Goal: Find specific page/section: Find specific page/section

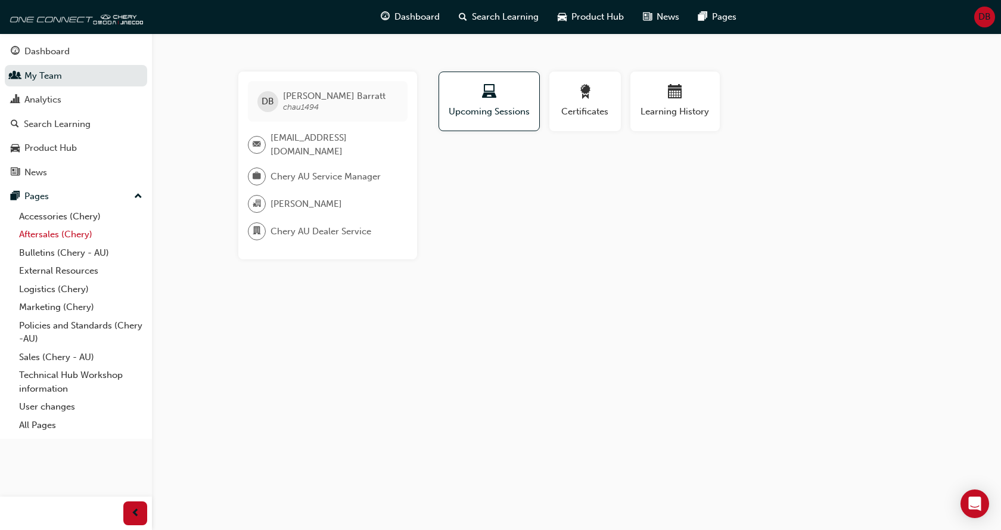
click at [87, 238] on link "Aftersales (Chery)" at bounding box center [80, 234] width 133 height 18
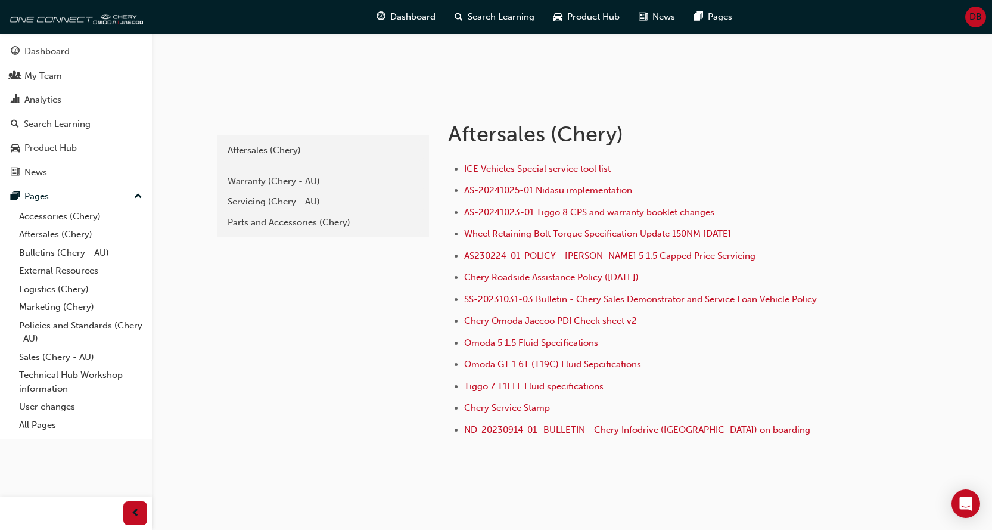
scroll to position [200, 0]
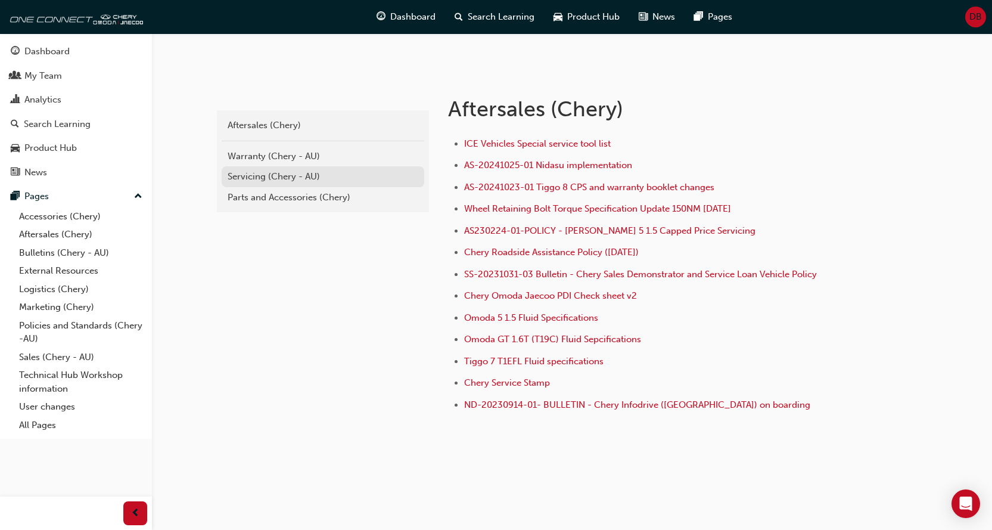
click at [313, 176] on div "Servicing (Chery - AU)" at bounding box center [323, 177] width 191 height 14
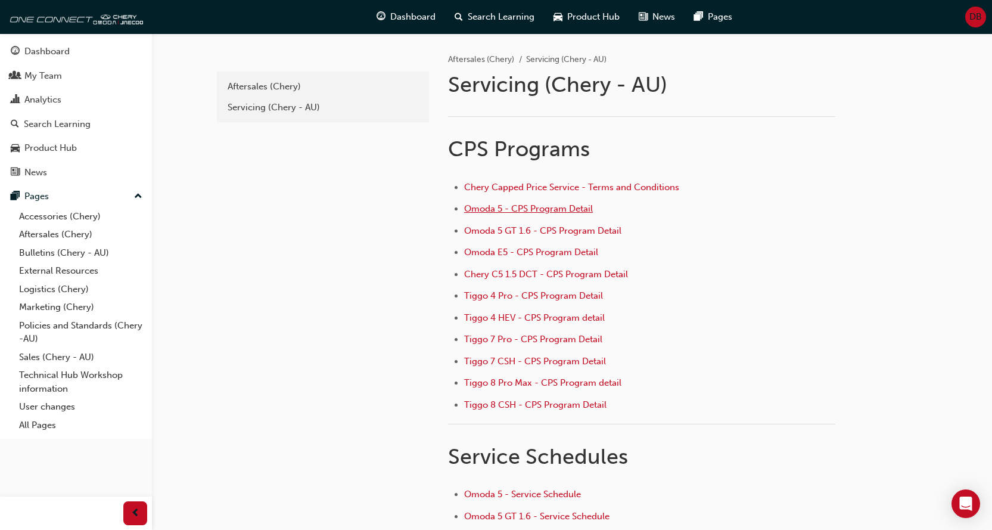
click at [555, 209] on span "Omoda 5 - CPS Program Detail" at bounding box center [528, 208] width 129 height 11
